Goal: Information Seeking & Learning: Check status

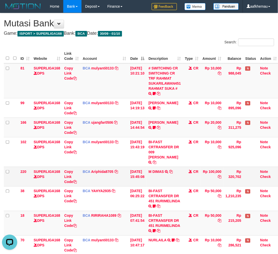
click at [101, 167] on td "BCA Ariphida8705 DPS ARIP HIDAYAT mutasi_20251001_4870 | 220 mutasi_20251001_48…" at bounding box center [105, 176] width 48 height 19
click at [101, 169] on link "Ariphida8705" at bounding box center [102, 171] width 22 height 4
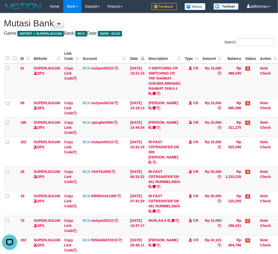
drag, startPoint x: 191, startPoint y: 30, endPoint x: 189, endPoint y: 27, distance: 3.0
click at [189, 27] on div "**********" at bounding box center [139, 149] width 278 height 273
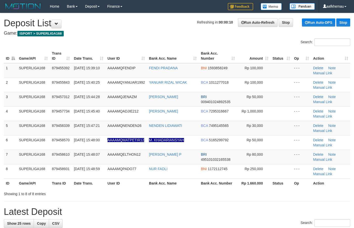
click at [114, 27] on h1 "Refreshing in: 00:00:10 Run Auto-Refresh Stop Run Auto-DPS Stop Deposit List" at bounding box center [177, 23] width 347 height 10
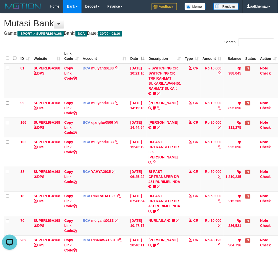
click at [168, 35] on div "**********" at bounding box center [139, 149] width 278 height 273
click at [174, 37] on div "**********" at bounding box center [139, 149] width 278 height 273
drag, startPoint x: 200, startPoint y: 30, endPoint x: 200, endPoint y: 35, distance: 4.3
click at [200, 35] on div "**********" at bounding box center [139, 149] width 278 height 273
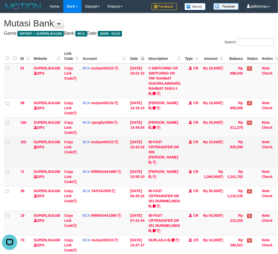
click at [167, 151] on td "BI-FAST CRTRANSFER DR 009 AHMAD AMARUDIN" at bounding box center [165, 152] width 36 height 30
copy td "AHMAD"
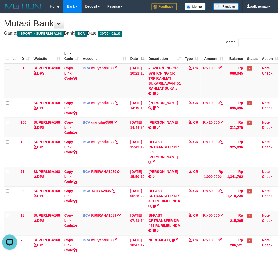
click at [170, 19] on h1 "Mutasi Bank" at bounding box center [139, 23] width 270 height 10
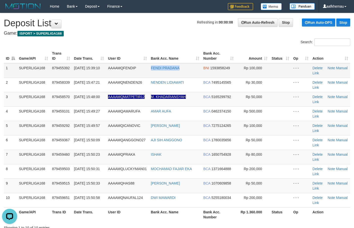
drag, startPoint x: 189, startPoint y: 69, endPoint x: 145, endPoint y: 69, distance: 44.3
click at [145, 69] on tr "1 SUPERLIGA168 879455392 01/10/2025 15:39:10 AAAAMQFENDIP FENDI PRADANA BNI 159…" at bounding box center [177, 70] width 347 height 15
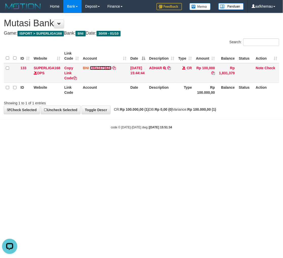
click at [110, 67] on link "cHta1673624" at bounding box center [101, 68] width 22 height 4
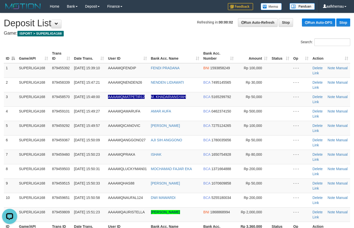
click at [141, 33] on h4 "Game: ISPORT > SUPERLIGA168" at bounding box center [177, 33] width 347 height 5
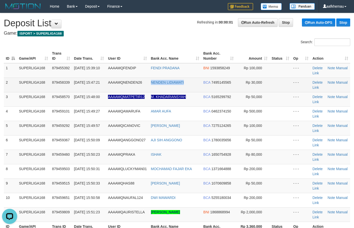
copy link "NENDEN LIDIAWATI"
drag, startPoint x: 189, startPoint y: 85, endPoint x: 150, endPoint y: 84, distance: 38.7
click at [150, 84] on td "NENDEN LIDIAWATI" at bounding box center [175, 85] width 53 height 14
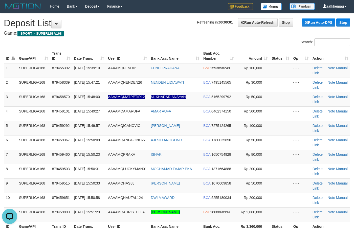
click at [137, 32] on h4 "Game: ISPORT > SUPERLIGA168" at bounding box center [177, 33] width 347 height 5
click at [164, 26] on h1 "Refreshing in: 00:00:00 Run Auto-Refresh Stop Run Auto-DPS Stop Deposit List" at bounding box center [177, 23] width 347 height 10
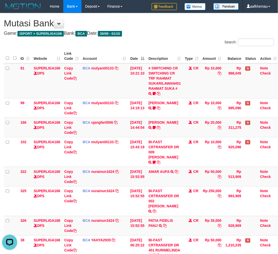
drag, startPoint x: 176, startPoint y: 25, endPoint x: 279, endPoint y: 32, distance: 103.0
click at [176, 25] on h1 "Mutasi Bank" at bounding box center [139, 23] width 270 height 10
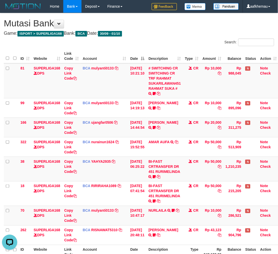
click at [190, 35] on h4 "Game: ISPORT > SUPERLIGA168 Bank: BCA Date: 30/09 - 01/10" at bounding box center [139, 33] width 270 height 5
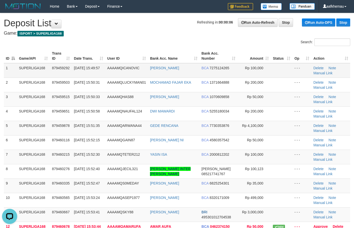
drag, startPoint x: 191, startPoint y: 72, endPoint x: 142, endPoint y: 72, distance: 48.6
click at [142, 72] on tr "1 SUPERLIGA168 879459292 [DATE] 15:49:57 AAAAMQICANOVIC [PERSON_NAME] BCA 72751…" at bounding box center [177, 70] width 347 height 15
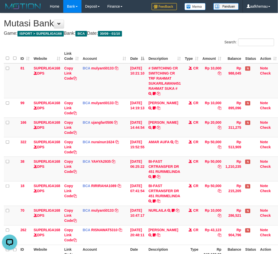
drag, startPoint x: 192, startPoint y: 43, endPoint x: 195, endPoint y: 46, distance: 4.0
click at [192, 43] on div "Search:" at bounding box center [208, 42] width 131 height 9
click at [216, 23] on h1 "Mutasi Bank" at bounding box center [139, 23] width 270 height 10
click at [169, 36] on div "**********" at bounding box center [139, 144] width 278 height 263
click at [179, 36] on div "**********" at bounding box center [139, 144] width 278 height 263
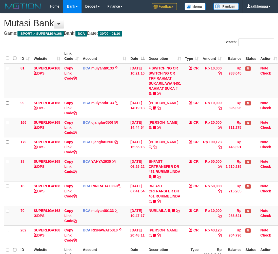
click at [183, 31] on div "**********" at bounding box center [139, 144] width 278 height 263
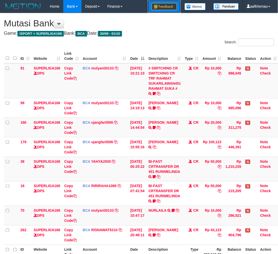
click at [171, 13] on link at bounding box center [164, 6] width 33 height 13
click at [160, 27] on h1 "Mutasi Bank" at bounding box center [139, 23] width 270 height 10
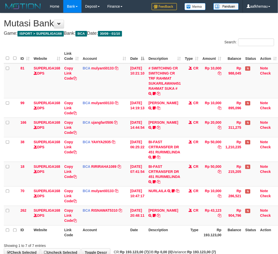
click at [181, 25] on h1 "Mutasi Bank" at bounding box center [139, 23] width 270 height 10
drag, startPoint x: 174, startPoint y: 34, endPoint x: 173, endPoint y: 37, distance: 2.8
click at [173, 37] on div "**********" at bounding box center [139, 134] width 278 height 243
click at [182, 28] on h1 "Mutasi Bank" at bounding box center [139, 23] width 270 height 10
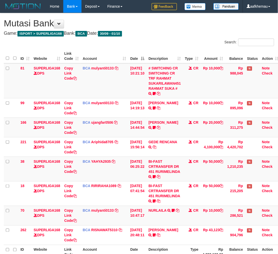
click at [177, 37] on div "**********" at bounding box center [139, 144] width 278 height 263
click at [167, 35] on h4 "Game: ISPORT > SUPERLIGA168 Bank: BCA Date: 30/09 - 01/10" at bounding box center [139, 33] width 270 height 5
click at [197, 34] on h4 "Game: ISPORT > SUPERLIGA168 Bank: BCA Date: 30/09 - 01/10" at bounding box center [139, 33] width 270 height 5
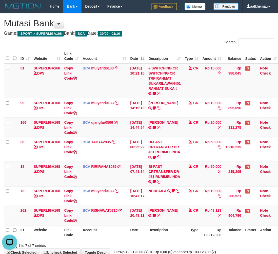
click at [184, 34] on h4 "Game: ISPORT > SUPERLIGA168 Bank: BCA Date: 30/09 - 01/10" at bounding box center [139, 33] width 270 height 5
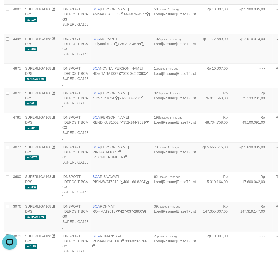
scroll to position [451, 0]
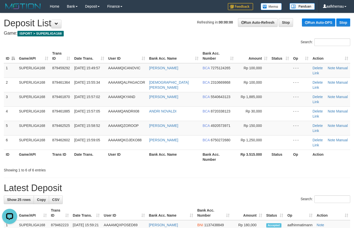
click at [158, 32] on h4 "Game: ISPORT > SUPERLIGA168" at bounding box center [177, 33] width 347 height 5
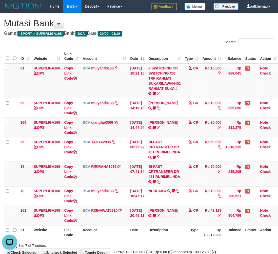
click at [173, 18] on h1 "Mutasi Bank" at bounding box center [139, 23] width 270 height 10
click at [158, 31] on h4 "Game: ISPORT > SUPERLIGA168 Bank: BCA Date: 30/09 - 01/10" at bounding box center [139, 33] width 270 height 5
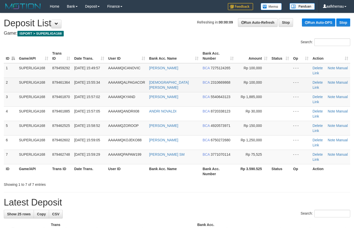
drag, startPoint x: 199, startPoint y: 81, endPoint x: 190, endPoint y: 88, distance: 11.1
click at [159, 84] on td "MUHAMMAD AZHAR RAS" at bounding box center [173, 85] width 53 height 14
copy tr "MUHAMMAD AZHAR RAS"
drag, startPoint x: 195, startPoint y: 84, endPoint x: 147, endPoint y: 84, distance: 48.6
click at [147, 84] on tr "2 SUPERLIGA168 879461364 01/10/2025 15:55:34 AAAAMQALPAGACOR MUHAMMAD AZHAR RAS…" at bounding box center [177, 85] width 347 height 14
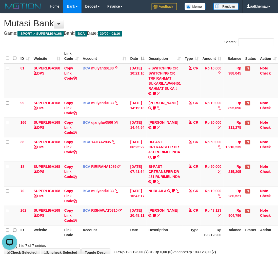
click at [153, 29] on div "**********" at bounding box center [139, 134] width 278 height 243
click at [173, 26] on h1 "Mutasi Bank" at bounding box center [139, 23] width 270 height 10
